Goal: Information Seeking & Learning: Learn about a topic

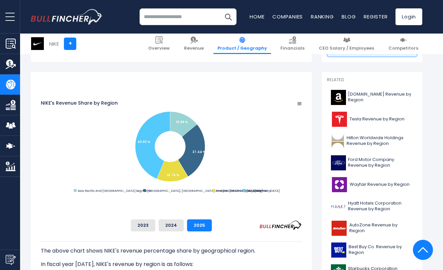
click at [181, 189] on rect "NIKE's Revenue Share by Region" at bounding box center [171, 147] width 261 height 94
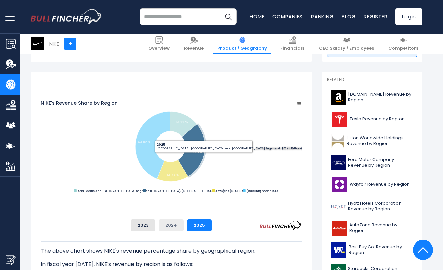
click at [184, 224] on button "2024" at bounding box center [171, 225] width 25 height 12
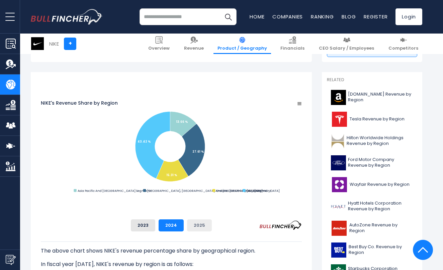
click at [212, 222] on button "2025" at bounding box center [199, 225] width 25 height 12
click at [184, 224] on button "2024" at bounding box center [171, 225] width 25 height 12
click at [212, 222] on button "2025" at bounding box center [199, 225] width 25 height 12
click at [184, 224] on button "2024" at bounding box center [171, 225] width 25 height 12
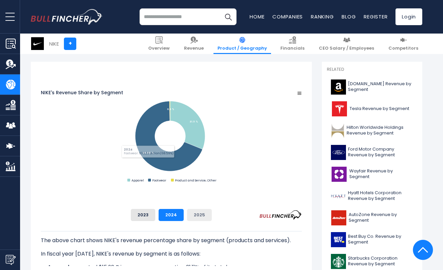
click at [212, 220] on button "2025" at bounding box center [199, 215] width 25 height 12
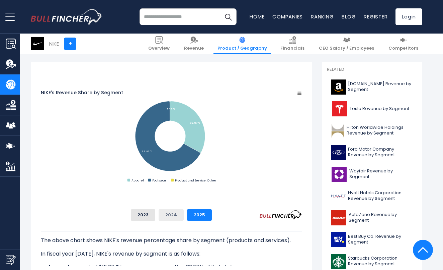
click at [184, 218] on button "2024" at bounding box center [171, 215] width 25 height 12
click at [212, 215] on button "2025" at bounding box center [199, 215] width 25 height 12
click at [184, 213] on button "2024" at bounding box center [171, 215] width 25 height 12
click at [212, 213] on button "2025" at bounding box center [199, 215] width 25 height 12
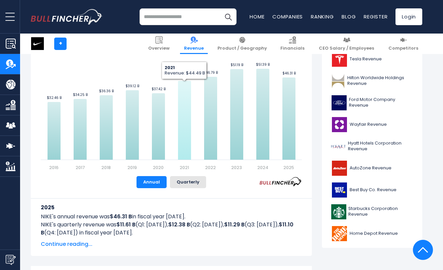
scroll to position [195, 0]
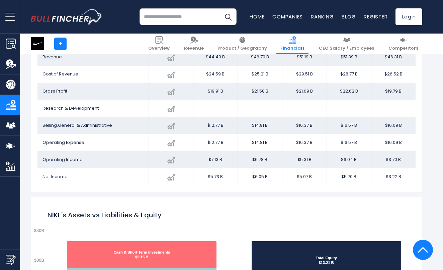
scroll to position [356, 0]
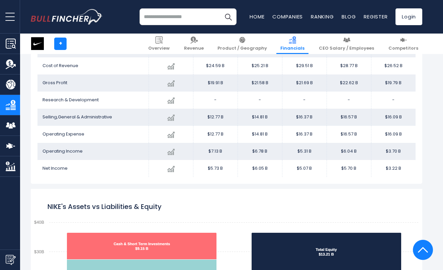
scroll to position [498, 0]
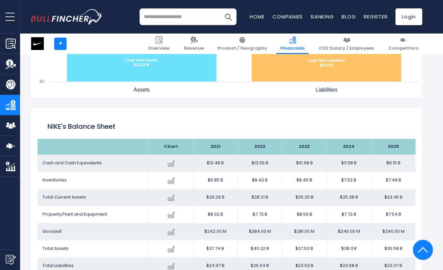
scroll to position [689, 0]
